Goal: Transaction & Acquisition: Obtain resource

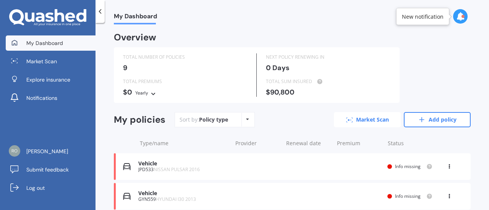
click at [357, 122] on link "Market Scan" at bounding box center [367, 119] width 67 height 15
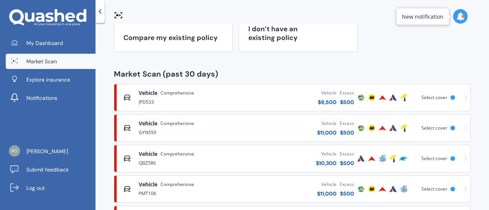
scroll to position [86, 0]
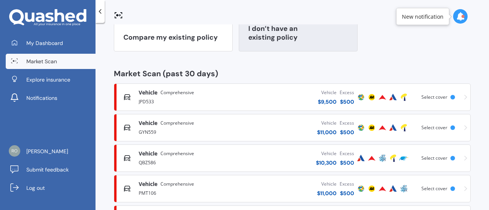
click at [266, 47] on div "I don’t have an existing policy" at bounding box center [298, 27] width 119 height 49
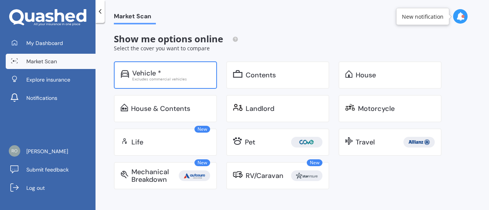
click at [168, 66] on div "Vehicle * Excludes commercial vehicles" at bounding box center [165, 74] width 103 height 27
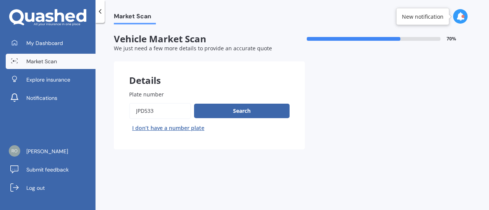
drag, startPoint x: 172, startPoint y: 105, endPoint x: 111, endPoint y: 101, distance: 60.5
click at [111, 101] on div "Market Scan Vehicle Market Scan 70 % We just need a few more details to provide…" at bounding box center [291, 117] width 393 height 187
type input "gdg418"
click at [258, 111] on button "Search" at bounding box center [241, 111] width 95 height 15
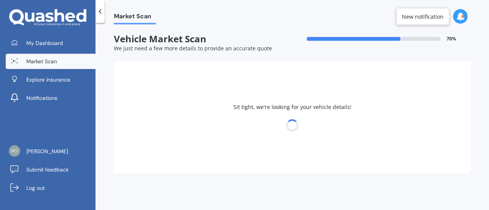
select select "VOLKSWAGEN"
select select "POLO"
select select "02"
select select "04"
select select "2007"
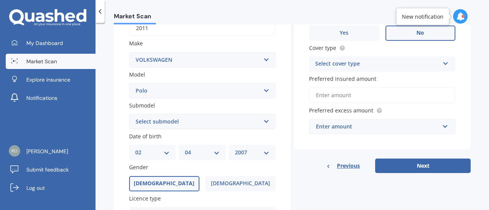
scroll to position [158, 0]
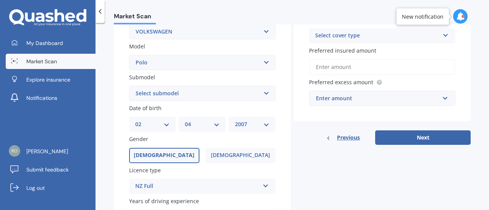
click at [219, 100] on select "Select submodel (All other) 1.2L tsi 1.4 1.4 TDI Blue Motion 1.4 Diesel Cross P…" at bounding box center [202, 93] width 146 height 15
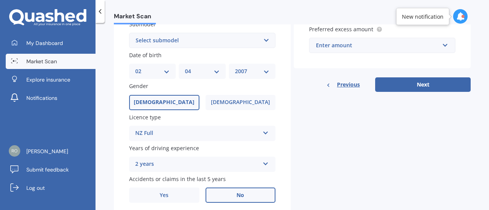
scroll to position [211, 0]
click at [202, 45] on select "Select submodel (All other) 1.2L tsi 1.4 1.4 TDI Blue Motion 1.4 Diesel Cross P…" at bounding box center [202, 40] width 146 height 15
select select "GTI PETROL TURBO"
click at [129, 34] on select "Select submodel (All other) 1.2L tsi 1.4 1.4 TDI Blue Motion 1.4 Diesel Cross P…" at bounding box center [202, 40] width 146 height 15
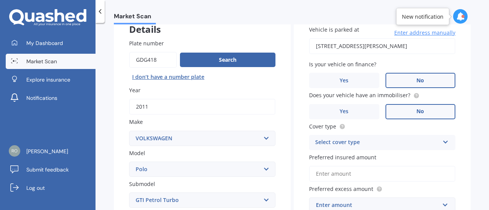
scroll to position [51, 0]
click at [377, 52] on input "[STREET_ADDRESS][PERSON_NAME]" at bounding box center [382, 47] width 146 height 16
type input "[STREET_ADDRESS][PERSON_NAME]"
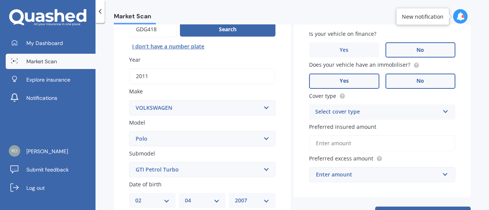
click at [351, 77] on label "Yes" at bounding box center [344, 81] width 70 height 15
click at [0, 0] on input "Yes" at bounding box center [0, 0] width 0 height 0
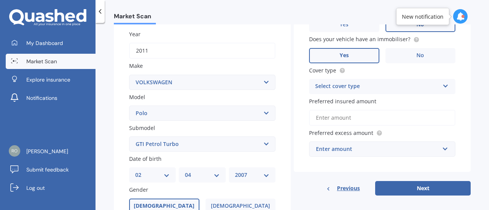
click at [357, 82] on div "Select cover type Comprehensive Third Party, Fire & Theft Third Party" at bounding box center [382, 86] width 146 height 15
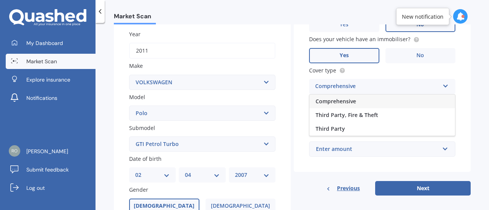
click at [352, 106] on div "Comprehensive" at bounding box center [381, 102] width 145 height 14
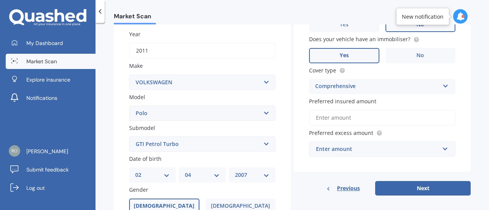
click at [357, 121] on input "Preferred insured amount" at bounding box center [382, 118] width 146 height 16
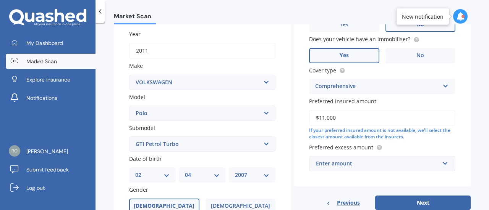
type input "$11,000"
click at [351, 162] on div "Enter amount" at bounding box center [377, 164] width 123 height 8
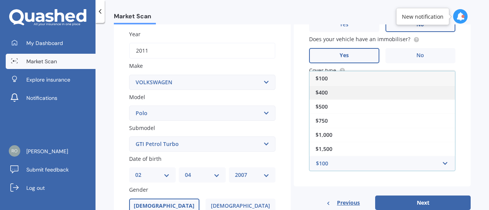
click at [339, 99] on div "$400" at bounding box center [381, 93] width 145 height 14
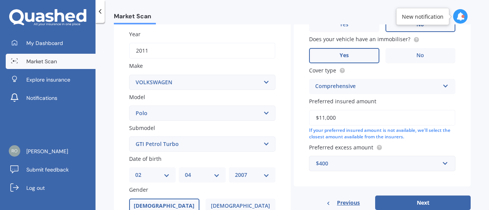
click at [343, 161] on div "$400" at bounding box center [377, 164] width 123 height 8
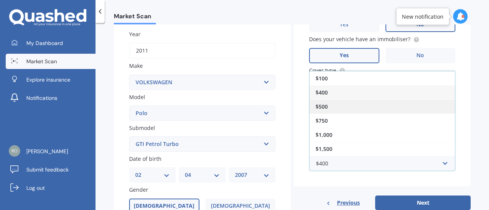
click at [344, 109] on div "$500" at bounding box center [381, 107] width 145 height 14
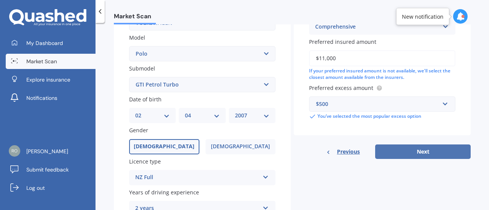
click at [390, 151] on button "Next" at bounding box center [422, 152] width 95 height 15
select select "02"
select select "04"
select select "2007"
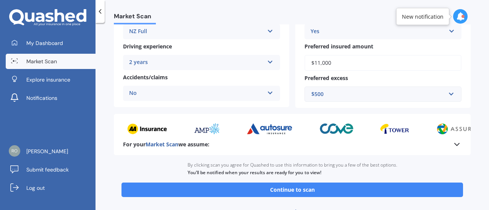
scroll to position [150, 0]
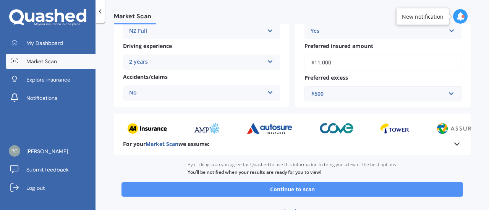
click at [320, 192] on button "Continue to scan" at bounding box center [291, 189] width 341 height 15
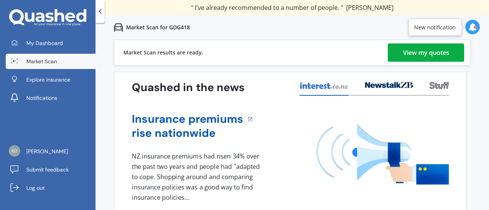
click at [405, 42] on div "Market Scan results are ready. View my quotes" at bounding box center [292, 53] width 357 height 26
click at [407, 49] on div "View my quotes" at bounding box center [426, 53] width 46 height 18
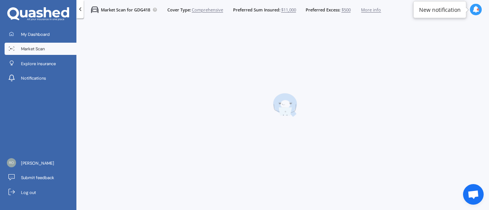
click at [412, 49] on div at bounding box center [284, 105] width 407 height 168
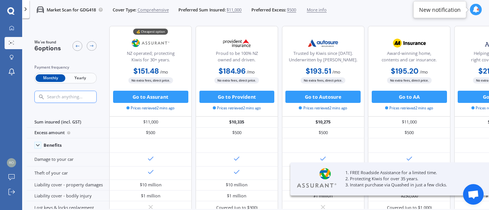
click at [83, 81] on span "Yearly" at bounding box center [80, 78] width 30 height 8
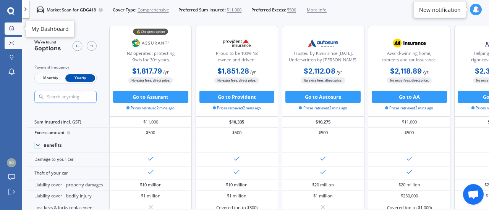
click at [15, 32] on link "My Dashboard" at bounding box center [14, 29] width 18 height 12
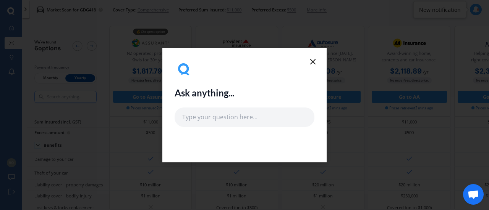
click at [312, 63] on line at bounding box center [312, 62] width 5 height 5
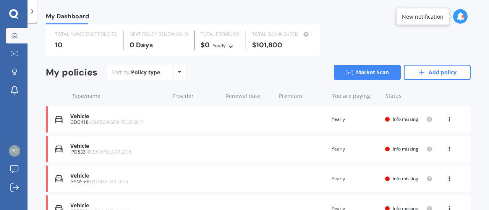
scroll to position [76, 0]
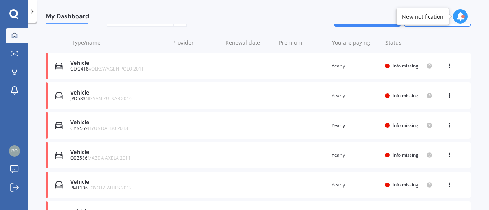
click at [441, 66] on div "View option View policy Delete" at bounding box center [449, 66] width 23 height 8
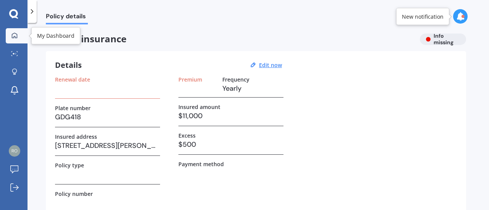
click at [16, 36] on icon at bounding box center [14, 35] width 6 height 6
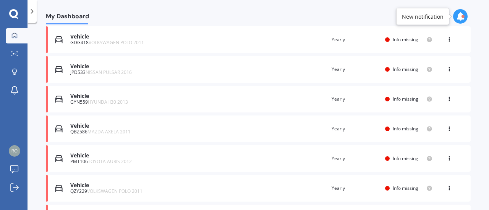
scroll to position [115, 0]
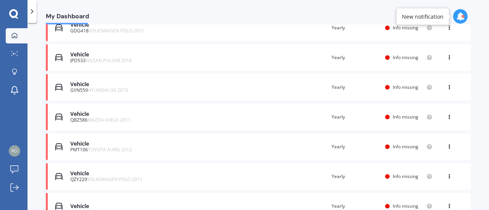
drag, startPoint x: 79, startPoint y: 54, endPoint x: 256, endPoint y: 64, distance: 177.8
click at [256, 64] on div "Vehicle JPD533 NISSAN PULSAR 2016 Renewal date Premium You are paying Yearly St…" at bounding box center [258, 57] width 425 height 27
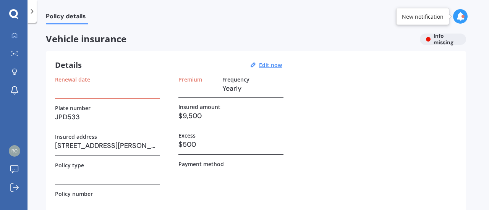
click at [443, 38] on div "Vehicle insurance Info missing" at bounding box center [256, 39] width 420 height 11
click at [8, 40] on link "My Dashboard" at bounding box center [17, 35] width 22 height 15
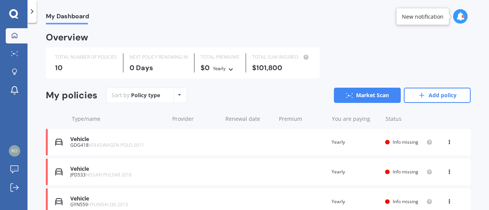
click at [457, 19] on icon at bounding box center [460, 16] width 8 height 8
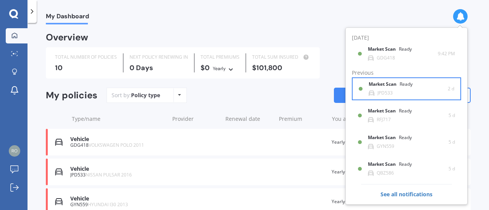
click at [428, 90] on div "Market Scan Ready JPD533" at bounding box center [407, 89] width 79 height 14
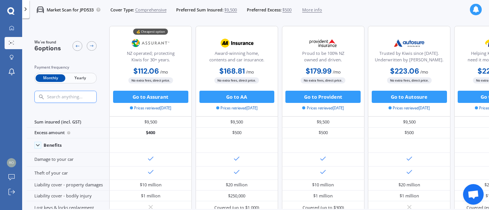
click at [65, 74] on div "Monthly Yearly" at bounding box center [65, 78] width 62 height 11
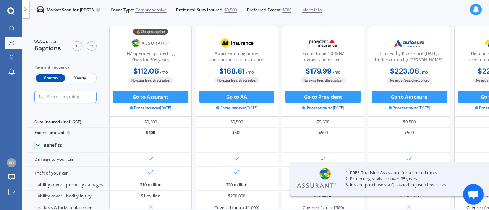
click at [81, 78] on span "Yearly" at bounding box center [80, 78] width 30 height 8
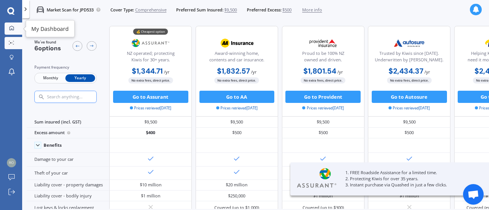
click at [10, 31] on div at bounding box center [11, 29] width 9 height 6
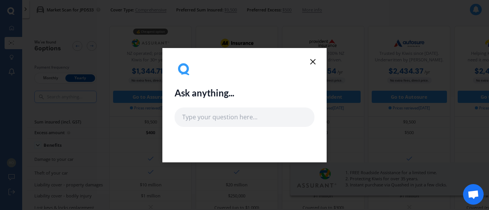
click at [309, 61] on icon at bounding box center [312, 61] width 9 height 9
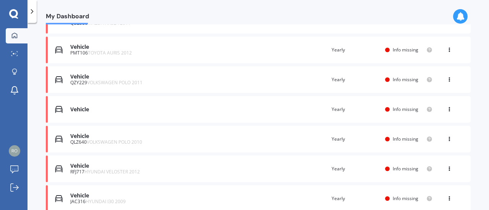
scroll to position [229, 0]
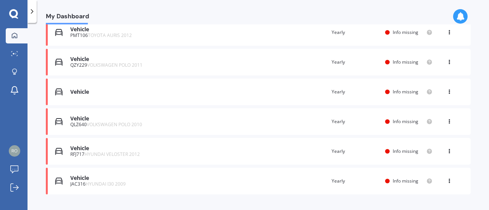
click at [458, 20] on icon at bounding box center [460, 16] width 8 height 8
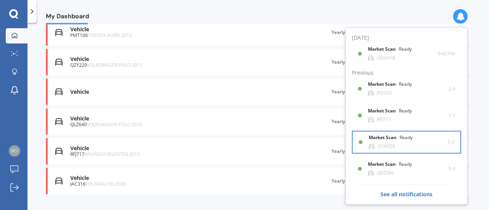
click at [427, 140] on div "Market Scan Ready GYN559" at bounding box center [407, 142] width 79 height 14
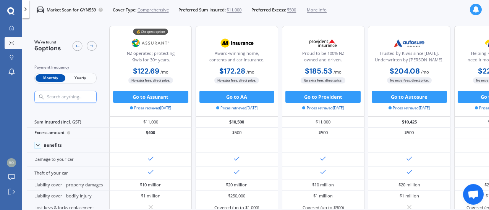
click at [80, 78] on span "Yearly" at bounding box center [80, 78] width 30 height 8
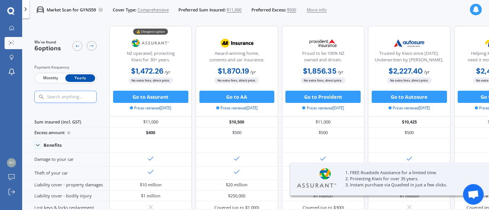
click at [470, 8] on div at bounding box center [475, 9] width 11 height 11
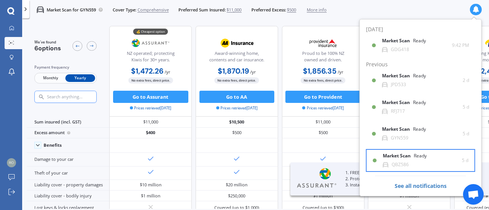
click at [414, 160] on div "Market Scan Ready" at bounding box center [409, 157] width 53 height 8
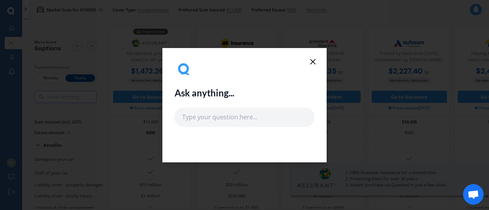
click at [316, 63] on icon at bounding box center [312, 61] width 9 height 9
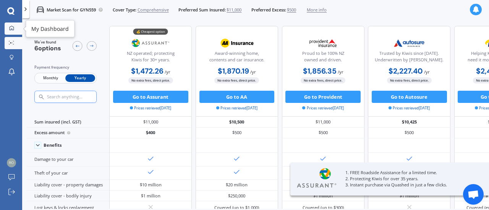
click at [12, 30] on icon at bounding box center [12, 28] width 4 height 4
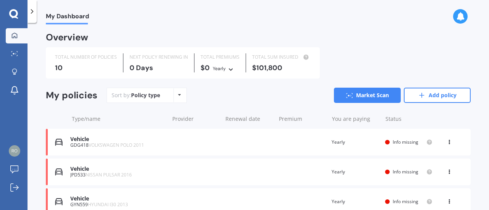
click at [451, 19] on div "My Dashboard" at bounding box center [257, 12] width 461 height 24
click at [454, 19] on div at bounding box center [460, 16] width 15 height 15
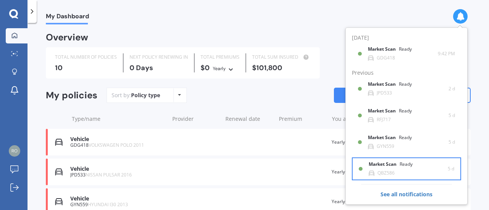
click at [414, 172] on div "Market Scan Ready QBZ586" at bounding box center [407, 169] width 79 height 14
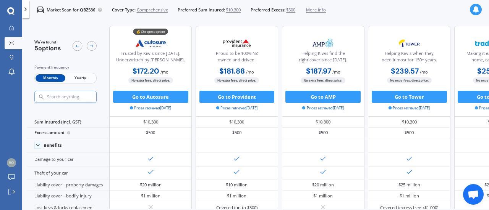
click at [85, 76] on span "Yearly" at bounding box center [80, 78] width 30 height 8
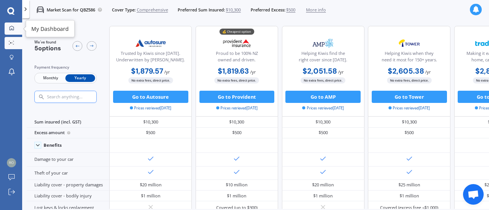
click at [6, 27] on link "My Dashboard" at bounding box center [14, 29] width 18 height 12
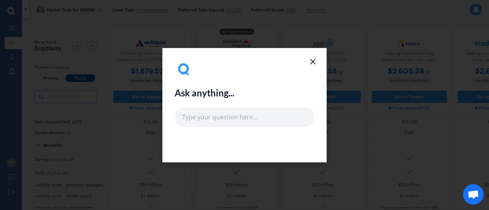
click at [310, 64] on line at bounding box center [312, 62] width 5 height 5
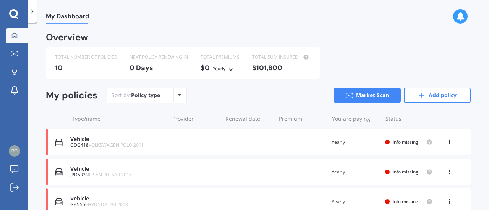
click at [461, 15] on icon at bounding box center [460, 16] width 8 height 8
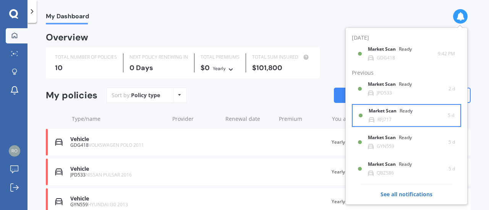
click at [414, 114] on div "Market Scan Ready" at bounding box center [394, 112] width 53 height 8
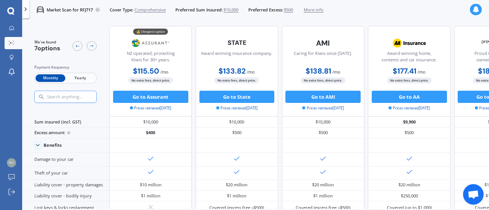
click at [82, 79] on span "Yearly" at bounding box center [80, 78] width 30 height 8
click at [9, 30] on div at bounding box center [11, 29] width 9 height 6
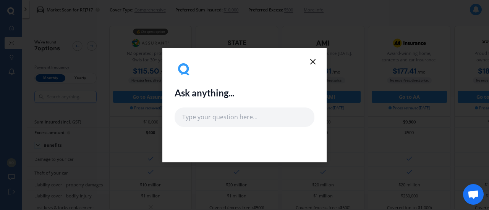
click at [314, 63] on line at bounding box center [312, 62] width 5 height 5
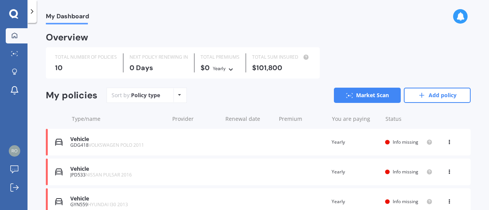
click at [314, 59] on div "TOTAL SUM INSURED $101,800" at bounding box center [281, 62] width 71 height 19
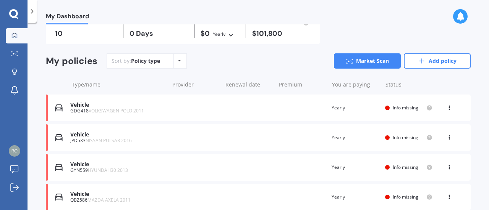
scroll to position [35, 0]
click at [446, 108] on icon at bounding box center [448, 106] width 5 height 5
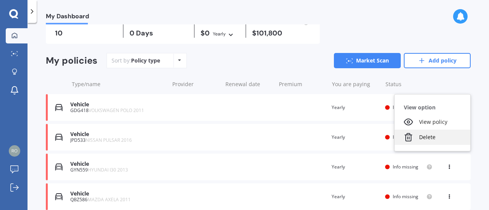
click at [423, 137] on div "Delete" at bounding box center [432, 137] width 76 height 15
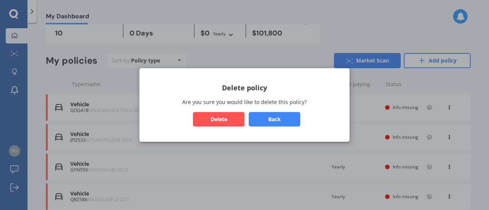
click at [264, 119] on button "Back" at bounding box center [275, 119] width 52 height 15
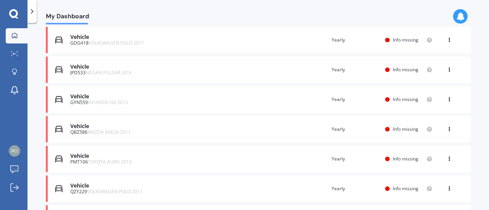
scroll to position [117, 0]
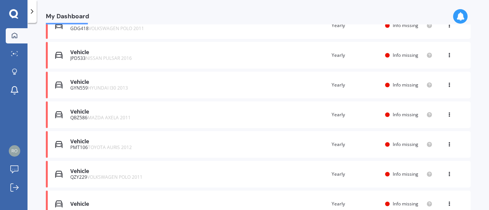
click at [446, 144] on icon at bounding box center [448, 143] width 5 height 5
click at [428, 176] on div "Delete" at bounding box center [432, 174] width 76 height 15
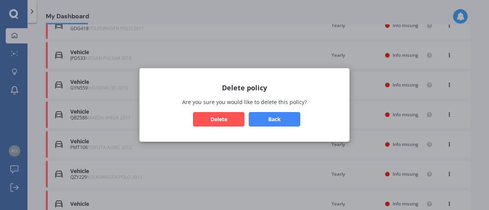
click at [219, 120] on button "Delete" at bounding box center [219, 119] width 52 height 15
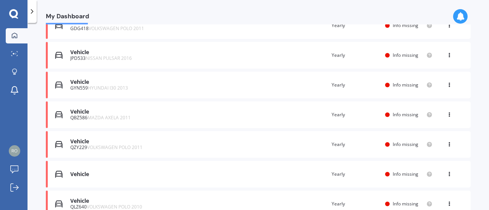
click at [446, 147] on div "View option View policy Delete" at bounding box center [449, 145] width 7 height 8
click at [417, 177] on div "Delete" at bounding box center [432, 174] width 76 height 15
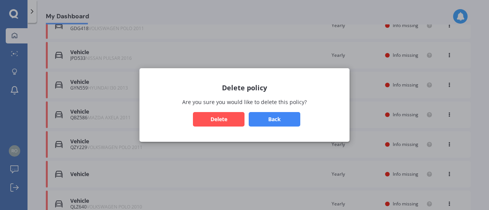
click at [232, 119] on button "Delete" at bounding box center [219, 119] width 52 height 15
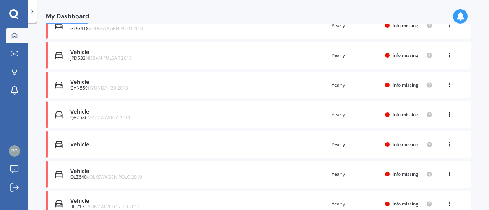
click at [446, 145] on icon at bounding box center [448, 143] width 5 height 5
click at [417, 176] on div "Delete" at bounding box center [432, 174] width 76 height 15
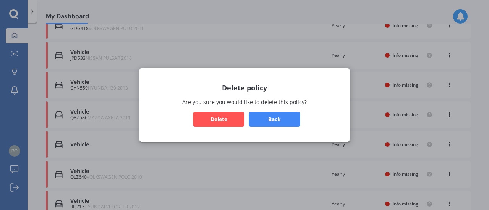
click at [212, 122] on button "Delete" at bounding box center [219, 119] width 52 height 15
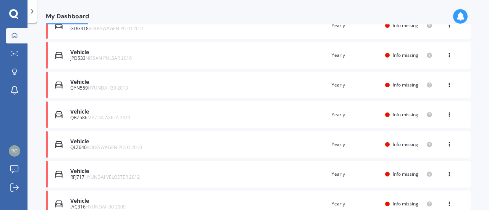
click at [449, 142] on div "View option View policy Delete" at bounding box center [449, 145] width 7 height 8
click at [426, 174] on div "Delete" at bounding box center [432, 174] width 76 height 15
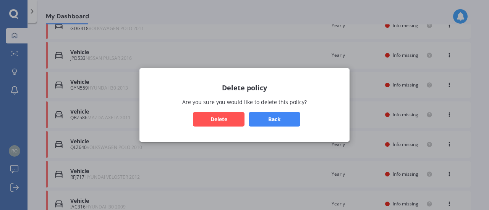
click at [211, 119] on button "Delete" at bounding box center [219, 119] width 52 height 15
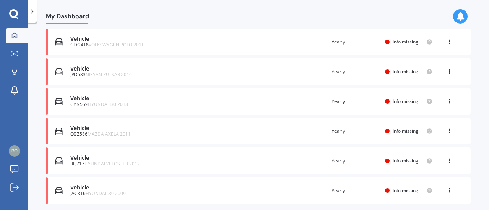
scroll to position [100, 0]
